Goal: Task Accomplishment & Management: Manage account settings

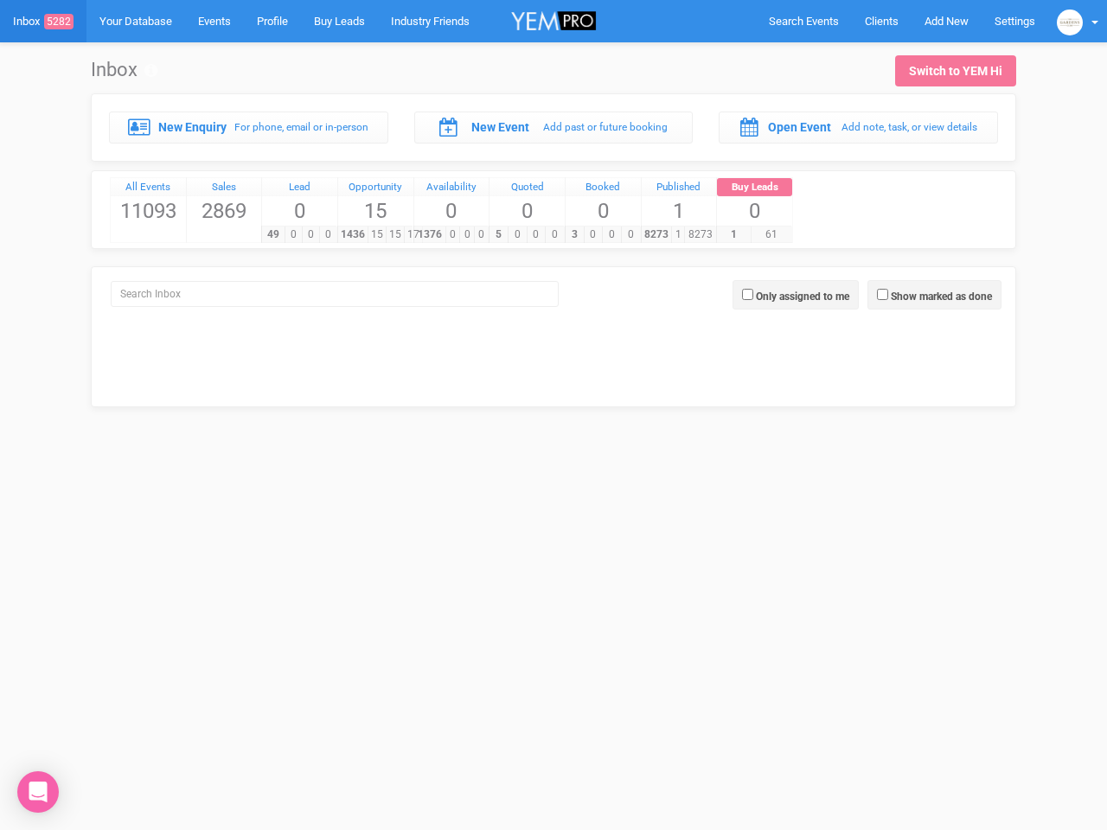
click at [553, 226] on div "5 0 0 0" at bounding box center [526, 234] width 75 height 17
click at [803, 21] on span "Search Events" at bounding box center [804, 21] width 70 height 13
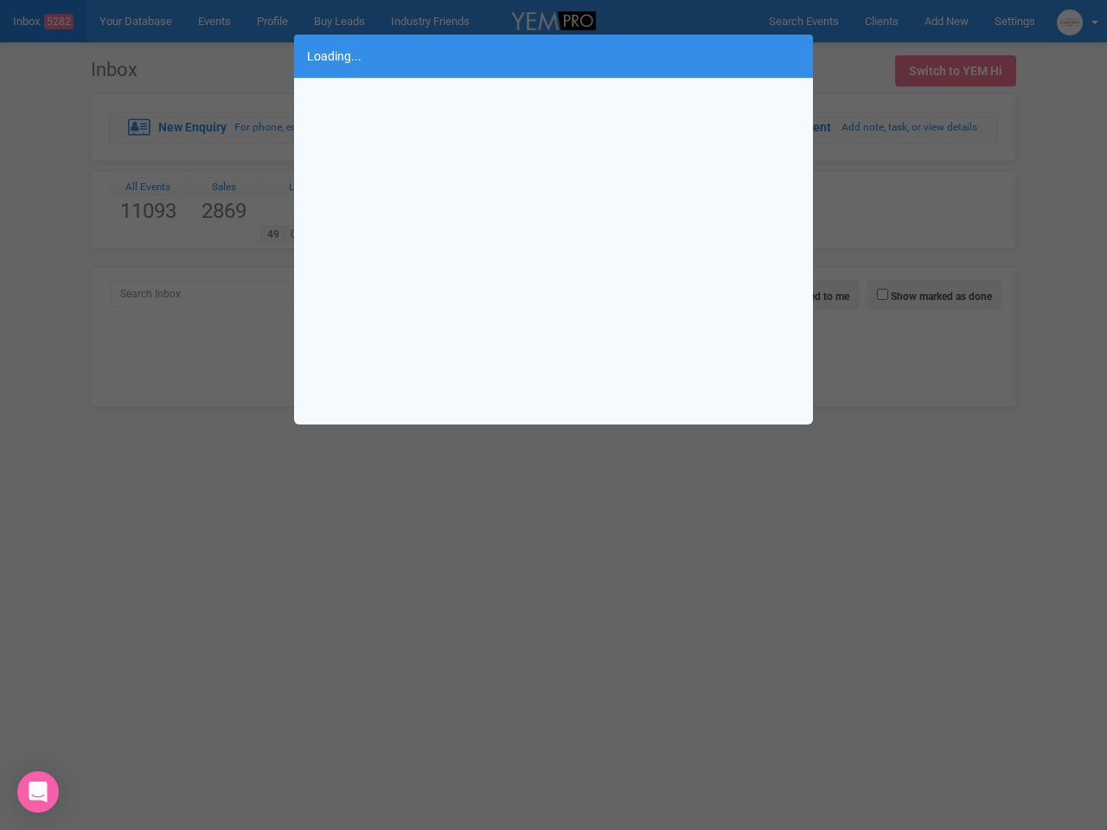
click at [946, 21] on div "Loading..." at bounding box center [553, 415] width 1107 height 830
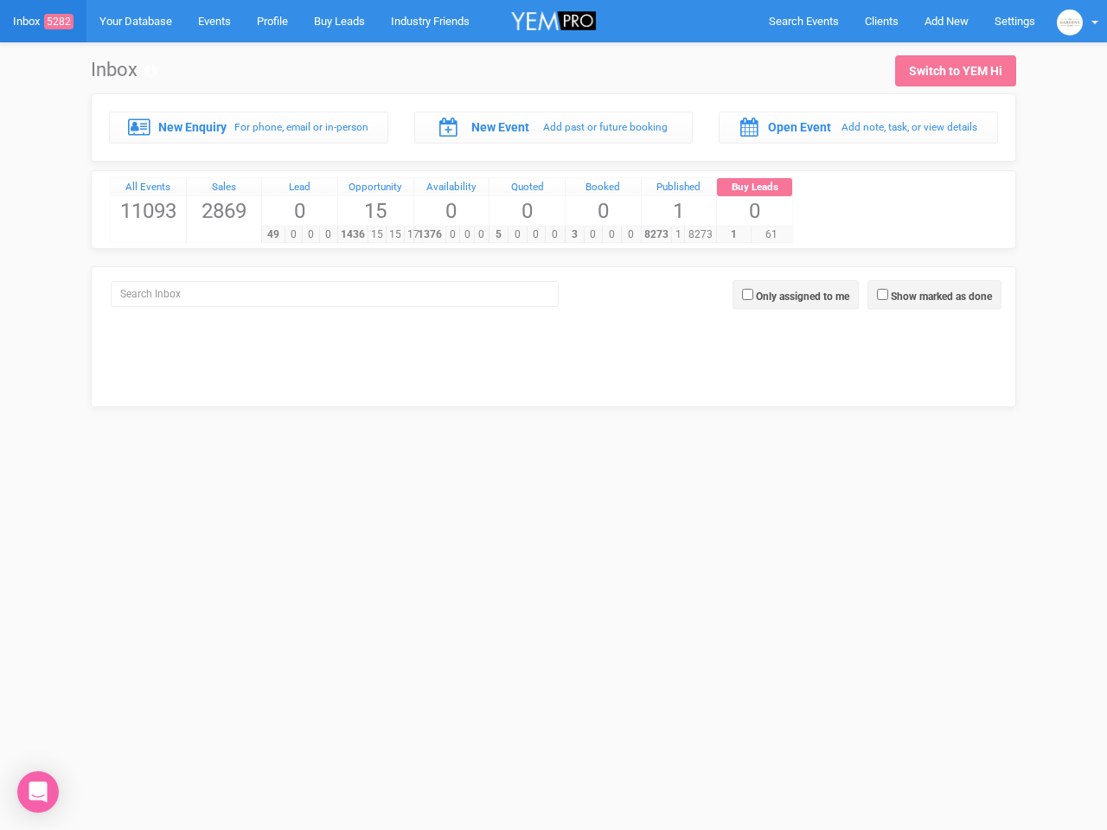
click at [1077, 21] on div at bounding box center [553, 415] width 1107 height 830
click at [934, 295] on label "Show marked as done" at bounding box center [941, 297] width 101 height 16
click at [888, 295] on input "Show marked as done" at bounding box center [882, 294] width 11 height 11
checkbox input "true"
click at [796, 295] on label "Only assigned to me" at bounding box center [802, 297] width 93 height 16
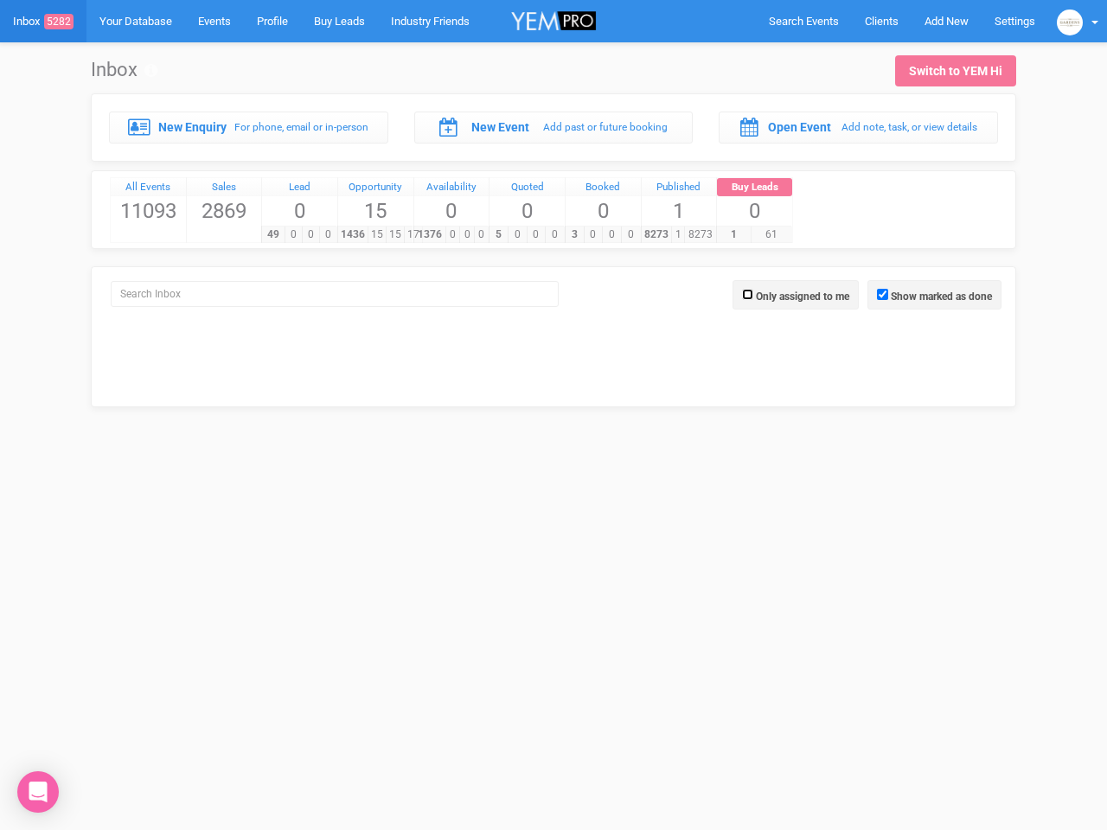
click at [753, 295] on input "Only assigned to me" at bounding box center [747, 294] width 11 height 11
checkbox input "true"
click at [38, 792] on icon "Open Intercom Messenger" at bounding box center [38, 792] width 18 height 21
